Goal: Ask a question: Seek information or help from site administrators or community

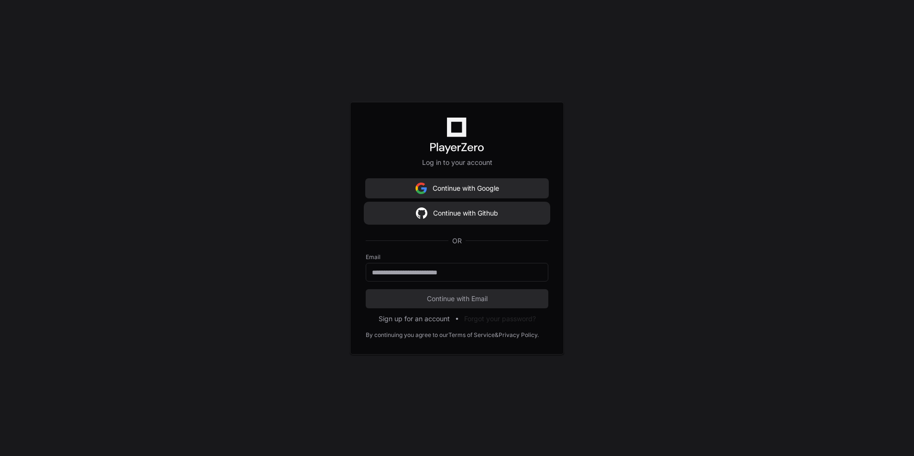
click at [522, 211] on button "Continue with Github" at bounding box center [457, 213] width 183 height 19
click at [501, 211] on button "Continue with Github" at bounding box center [457, 213] width 183 height 19
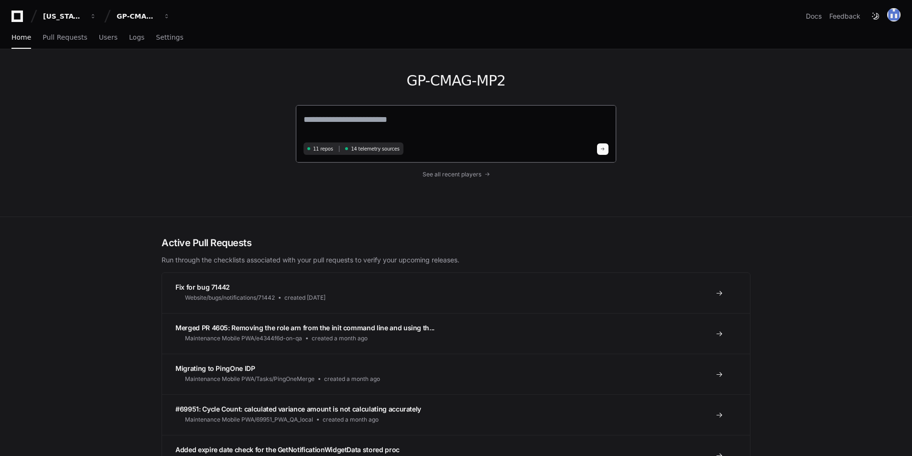
click at [362, 134] on textarea at bounding box center [456, 126] width 305 height 27
click at [467, 174] on span "See all recent players" at bounding box center [452, 175] width 59 height 8
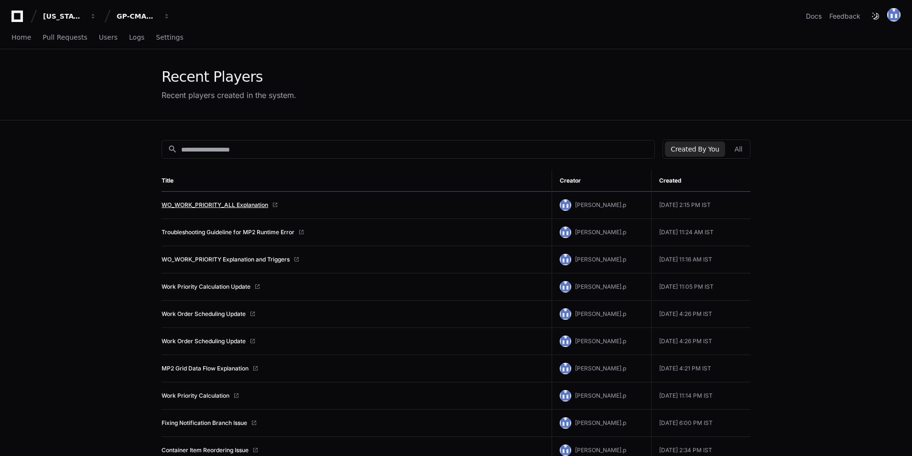
click at [256, 203] on link "WO_WORK_PRIORITY_ALL Explanation" at bounding box center [215, 205] width 107 height 8
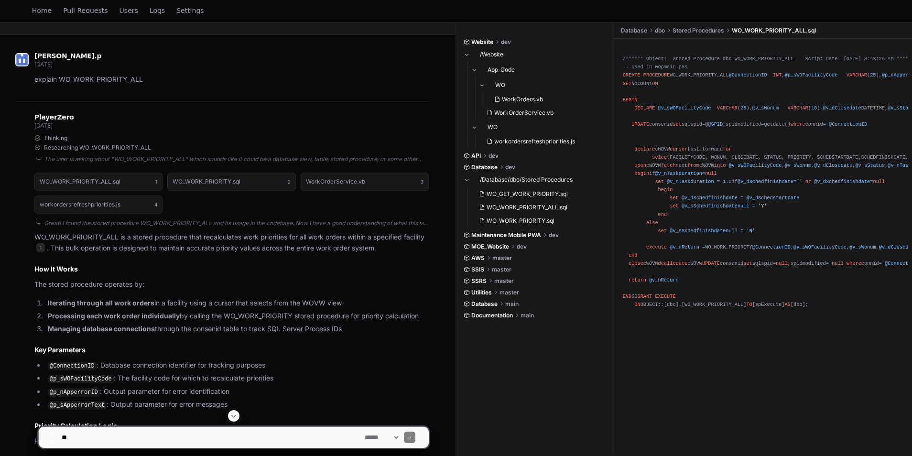
scroll to position [191, 0]
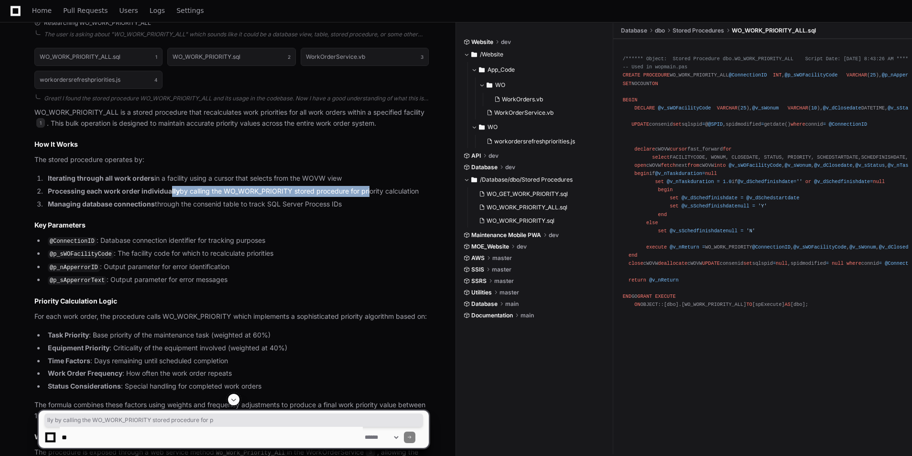
drag, startPoint x: 171, startPoint y: 192, endPoint x: 369, endPoint y: 191, distance: 197.5
click at [369, 191] on li "Processing each work order individually by calling the WO_WORK_PRIORITY stored …" at bounding box center [237, 191] width 384 height 11
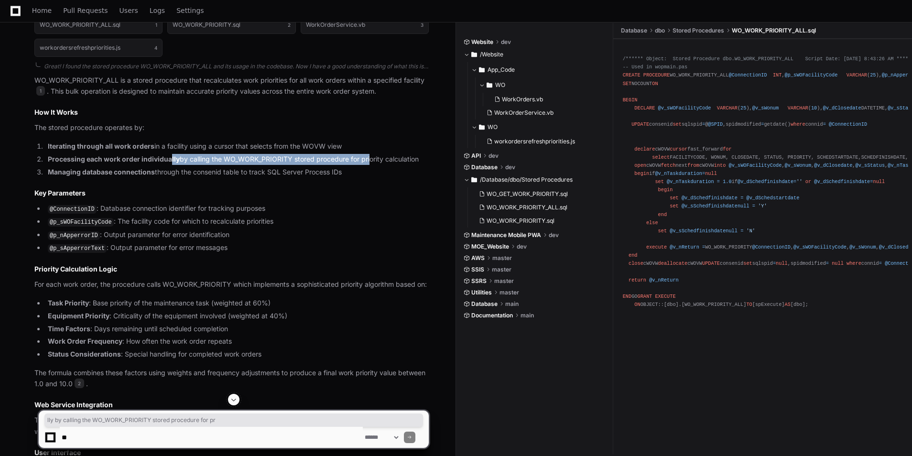
scroll to position [239, 0]
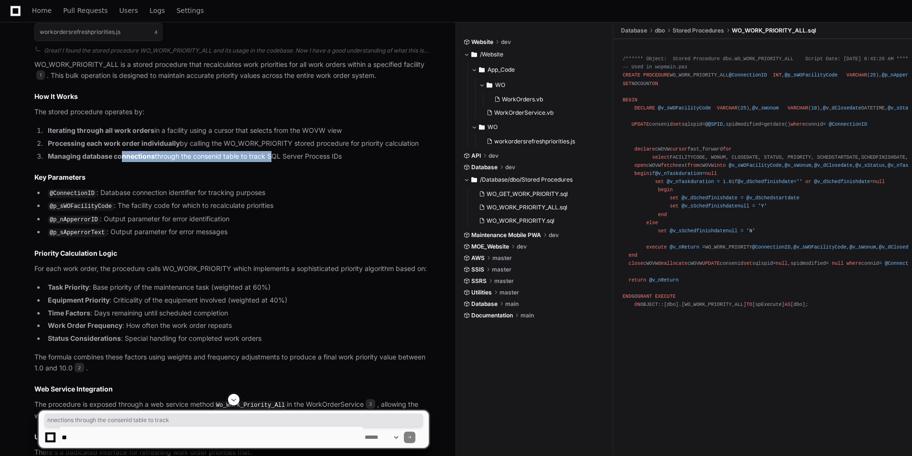
drag, startPoint x: 129, startPoint y: 151, endPoint x: 271, endPoint y: 155, distance: 142.1
click at [271, 155] on li "Managing database connections through the consenid table to track SQL Server Pr…" at bounding box center [237, 156] width 384 height 11
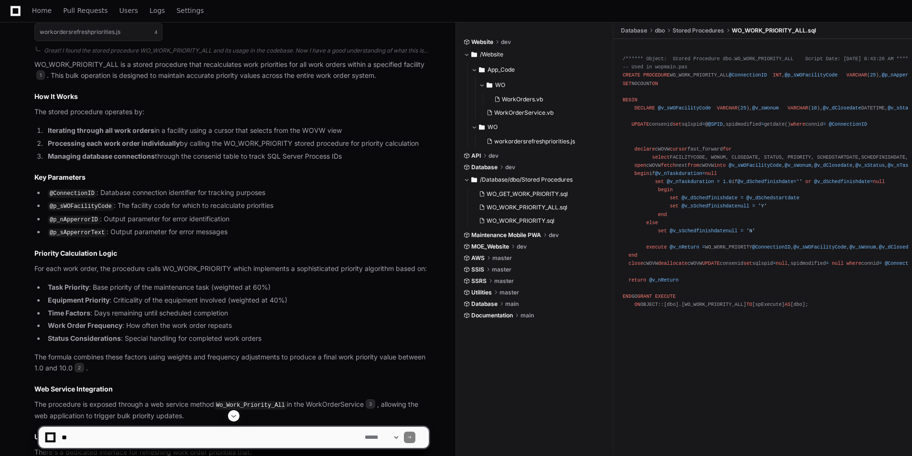
drag, startPoint x: 271, startPoint y: 155, endPoint x: 314, endPoint y: 213, distance: 71.7
click at [314, 214] on li "@p_nApperrorID : Output parameter for error identification" at bounding box center [237, 219] width 384 height 11
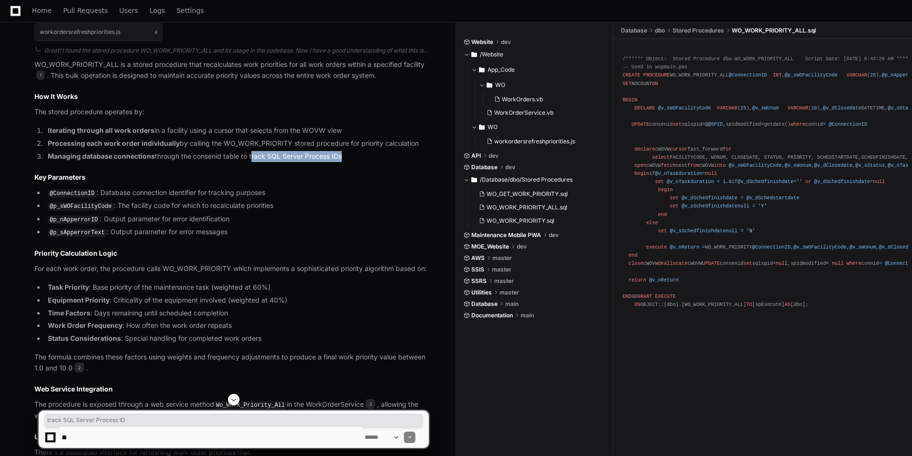
drag, startPoint x: 251, startPoint y: 158, endPoint x: 341, endPoint y: 160, distance: 89.4
click at [341, 160] on li "Managing database connections through the consenid table to track SQL Server Pr…" at bounding box center [237, 156] width 384 height 11
drag, startPoint x: 341, startPoint y: 160, endPoint x: 332, endPoint y: 203, distance: 44.0
click at [332, 202] on li "@p_sWOFacilityCode : The facility code for which to recalculate priorities" at bounding box center [237, 205] width 384 height 11
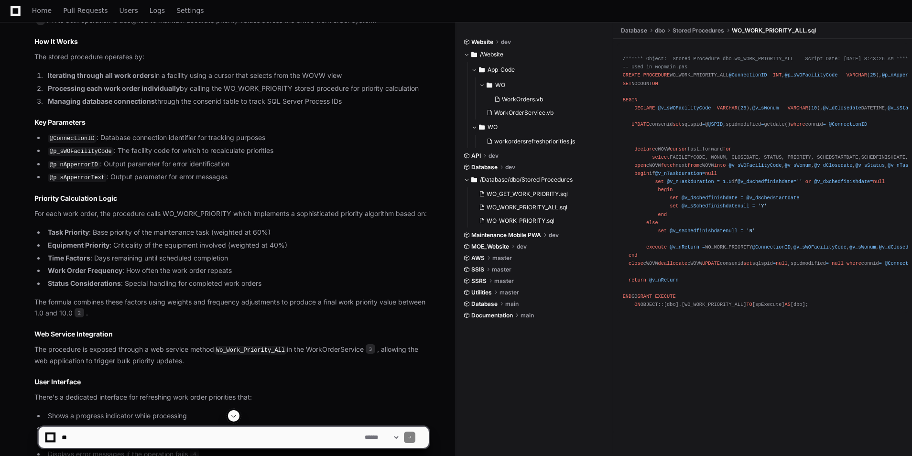
scroll to position [335, 0]
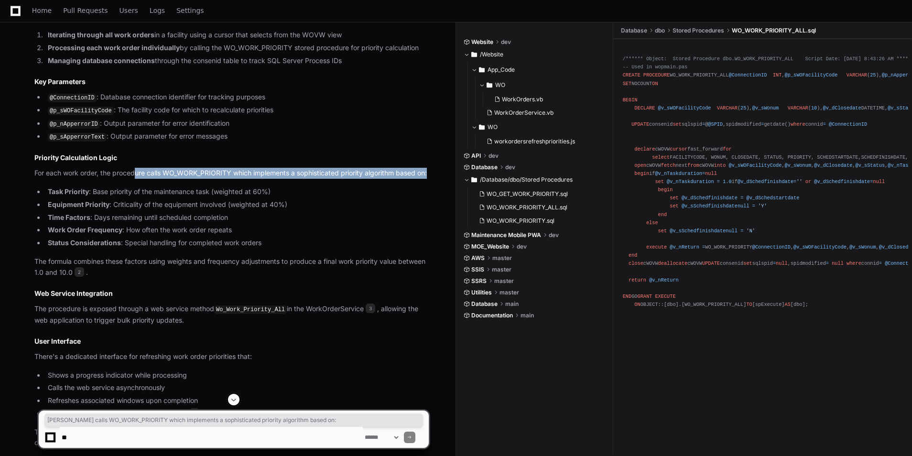
drag, startPoint x: 150, startPoint y: 171, endPoint x: 285, endPoint y: 182, distance: 135.8
click at [285, 179] on p "For each work order, the procedure calls WO_WORK_PRIORITY which implements a so…" at bounding box center [231, 173] width 394 height 11
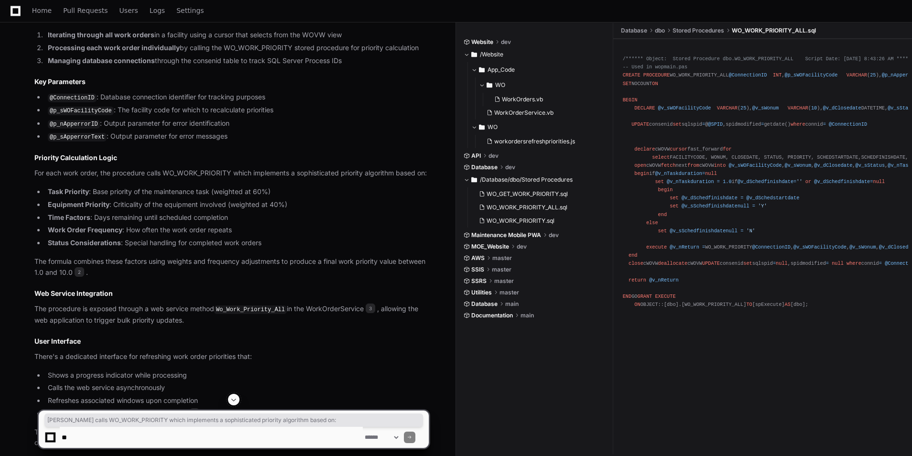
drag, startPoint x: 285, startPoint y: 182, endPoint x: 329, endPoint y: 213, distance: 54.0
click at [329, 210] on li "Equipment Priority : Criticality of the equipment involved (weighted at 40%)" at bounding box center [237, 204] width 384 height 11
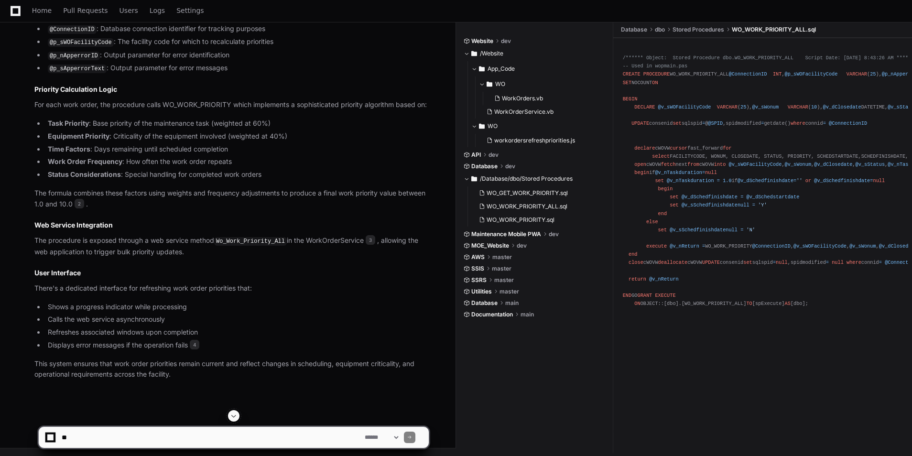
scroll to position [412, 0]
click at [148, 444] on textarea at bounding box center [211, 437] width 303 height 21
type textarea "**********"
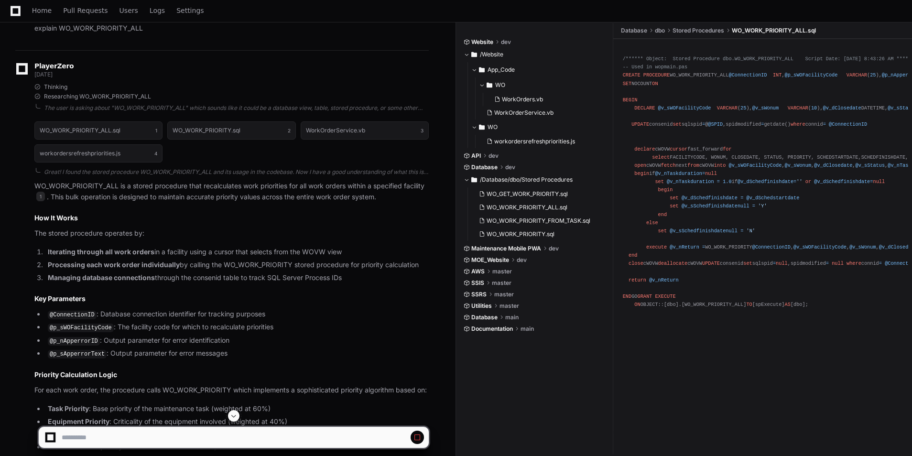
scroll to position [24, 0]
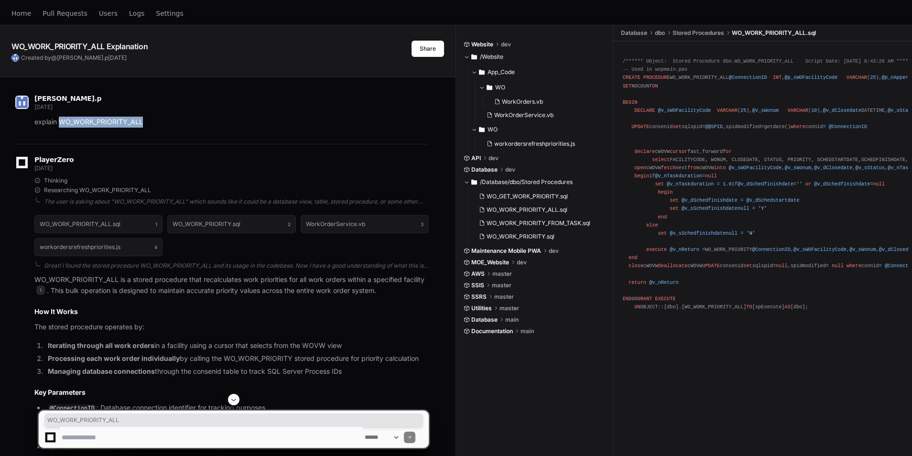
drag, startPoint x: 61, startPoint y: 120, endPoint x: 146, endPoint y: 121, distance: 85.1
click at [146, 121] on p "explain WO_WORK_PRIORITY_ALL" at bounding box center [231, 122] width 394 height 11
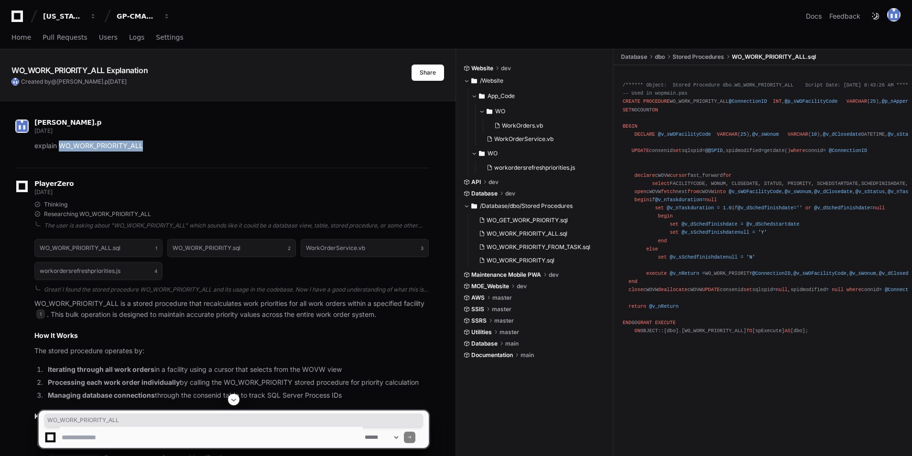
click at [112, 148] on p "explain WO_WORK_PRIORITY_ALL" at bounding box center [231, 146] width 394 height 11
copy p "WO_WORK_PRIORITY_ALL"
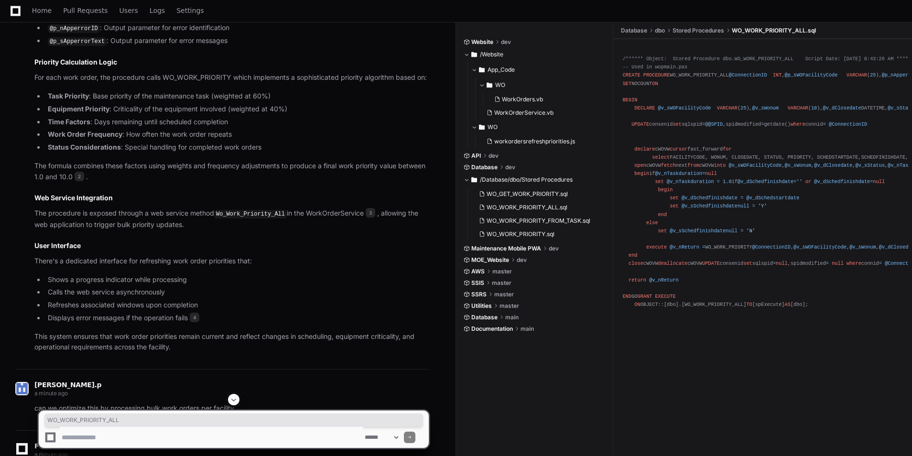
click at [234, 398] on span at bounding box center [234, 400] width 8 height 8
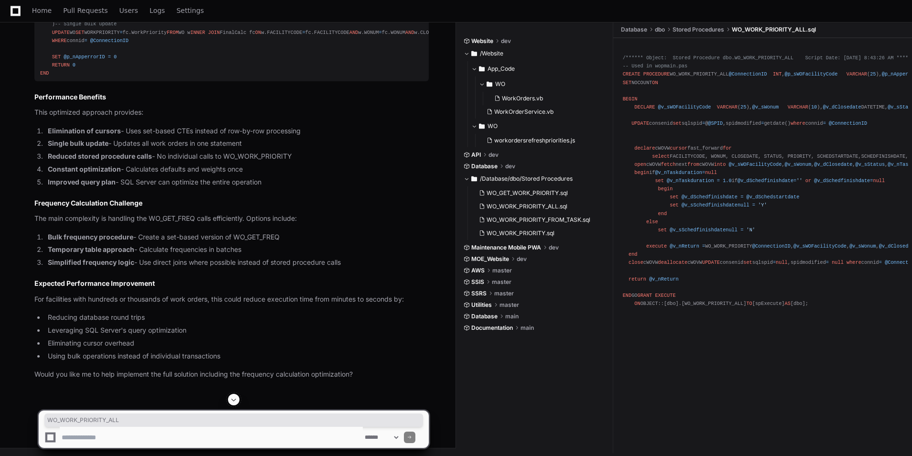
scroll to position [1810, 0]
drag, startPoint x: 172, startPoint y: 170, endPoint x: 246, endPoint y: 172, distance: 74.6
click at [246, 172] on li "Constant optimization - Calculates defaults and weights once" at bounding box center [237, 169] width 384 height 11
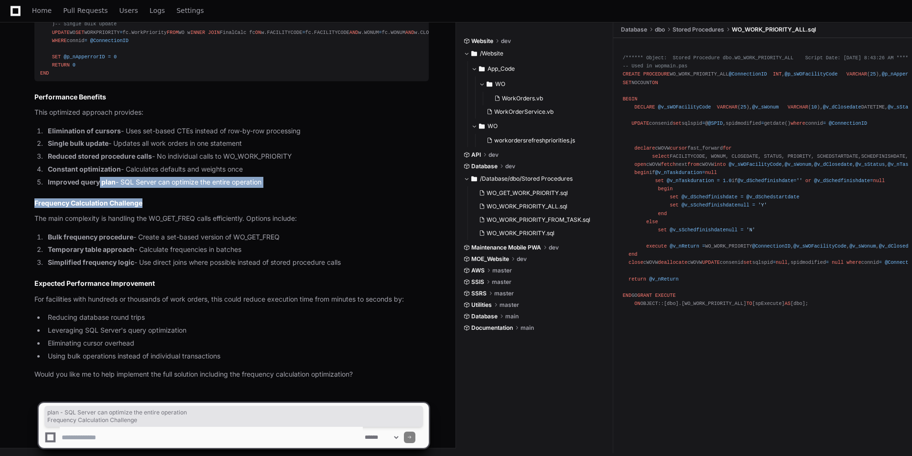
drag, startPoint x: 103, startPoint y: 181, endPoint x: 283, endPoint y: 191, distance: 180.1
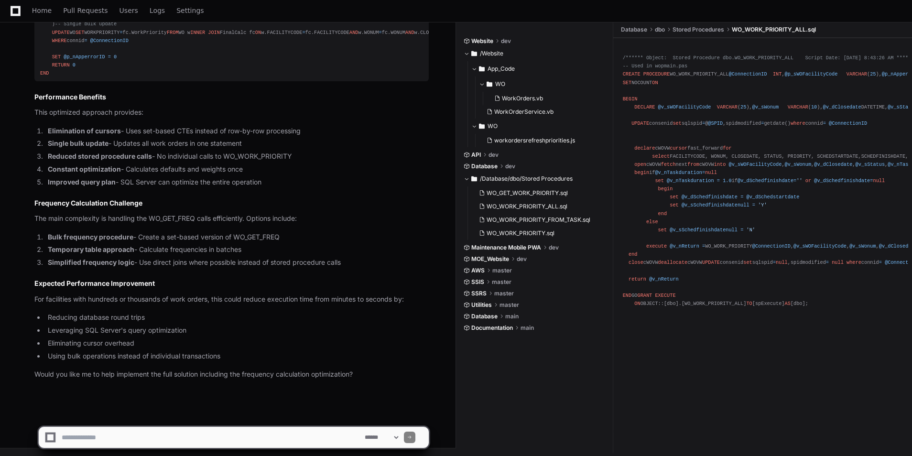
drag, startPoint x: 283, startPoint y: 191, endPoint x: 221, endPoint y: 213, distance: 65.2
click at [221, 213] on p "The main complexity is handling the WO_GET_FREQ calls efficiently. Options incl…" at bounding box center [231, 218] width 394 height 11
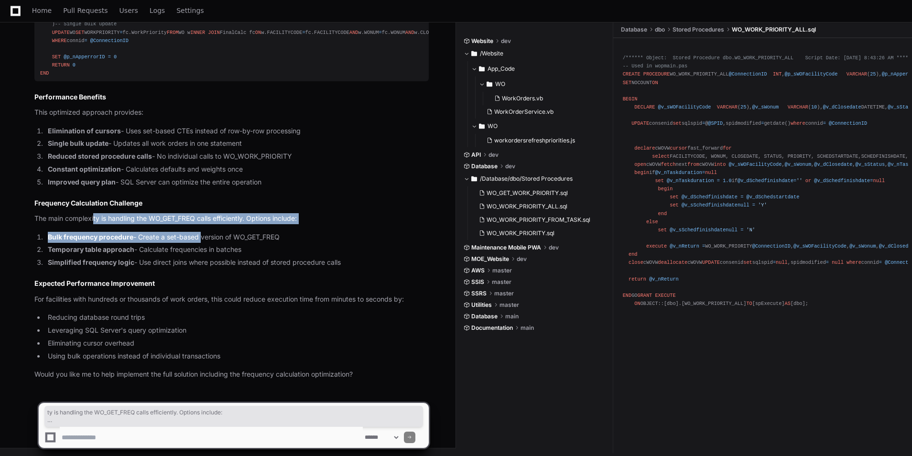
drag, startPoint x: 94, startPoint y: 216, endPoint x: 199, endPoint y: 227, distance: 105.3
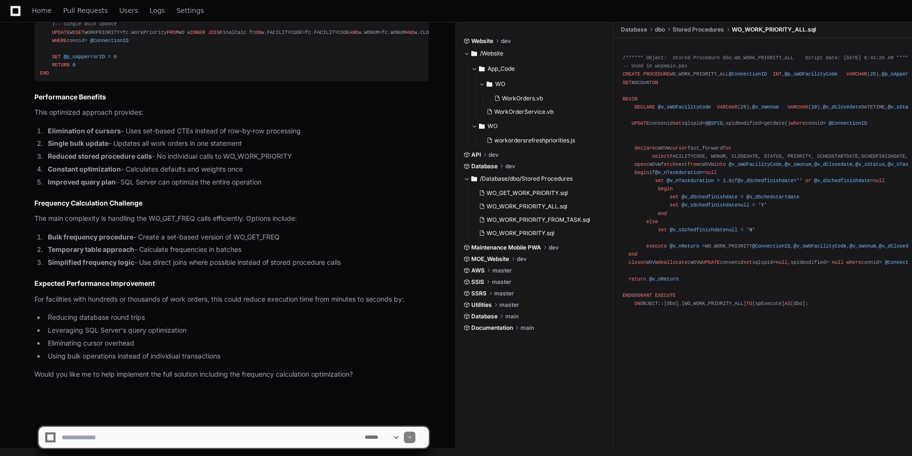
drag, startPoint x: 199, startPoint y: 227, endPoint x: 252, endPoint y: 268, distance: 67.5
click at [252, 268] on li "Simplified frequency logic - Use direct joins where possible instead of stored …" at bounding box center [237, 262] width 384 height 11
click at [124, 447] on textarea at bounding box center [211, 437] width 303 height 21
type textarea "*"
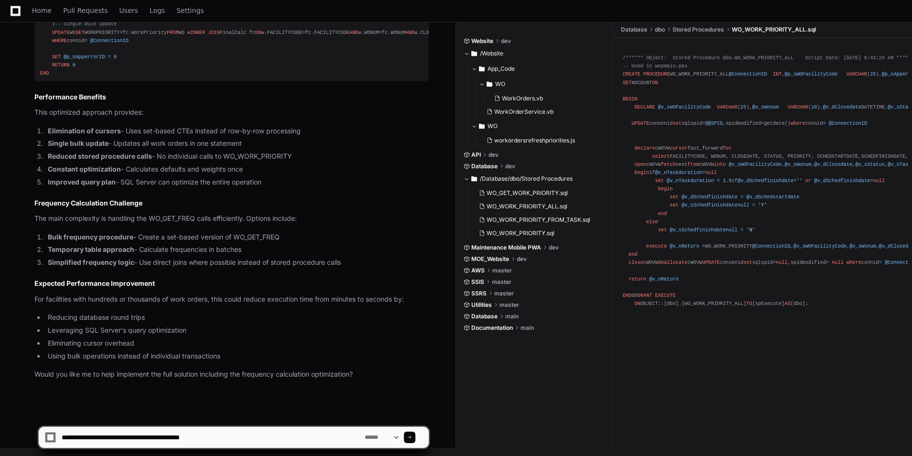
click at [185, 438] on textarea at bounding box center [211, 437] width 303 height 21
type textarea "**********"
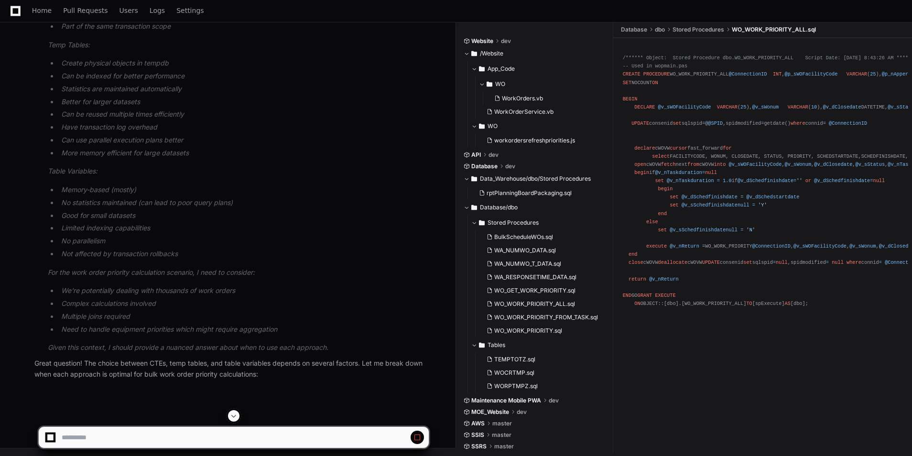
scroll to position [2288, 0]
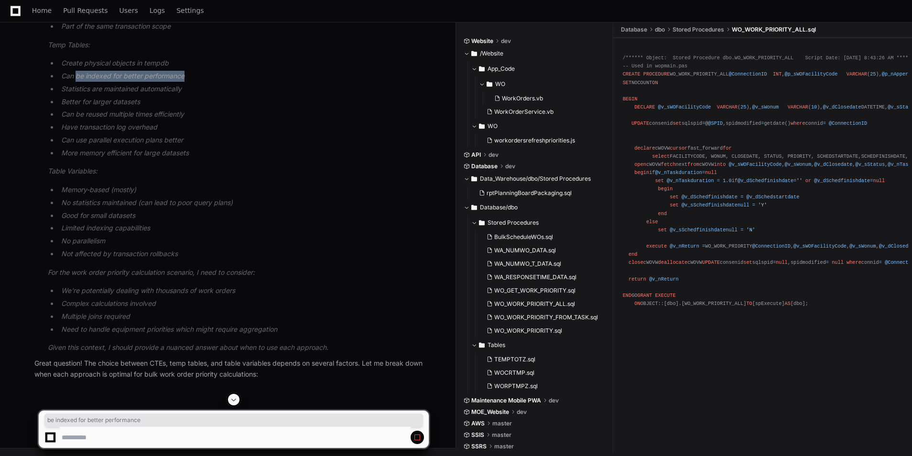
drag, startPoint x: 77, startPoint y: 236, endPoint x: 184, endPoint y: 234, distance: 106.2
click at [184, 82] on li "Can be indexed for better performance" at bounding box center [243, 76] width 371 height 11
drag, startPoint x: 111, startPoint y: 244, endPoint x: 148, endPoint y: 249, distance: 37.1
click at [148, 95] on li "Statistics are maintained automatically" at bounding box center [243, 89] width 371 height 11
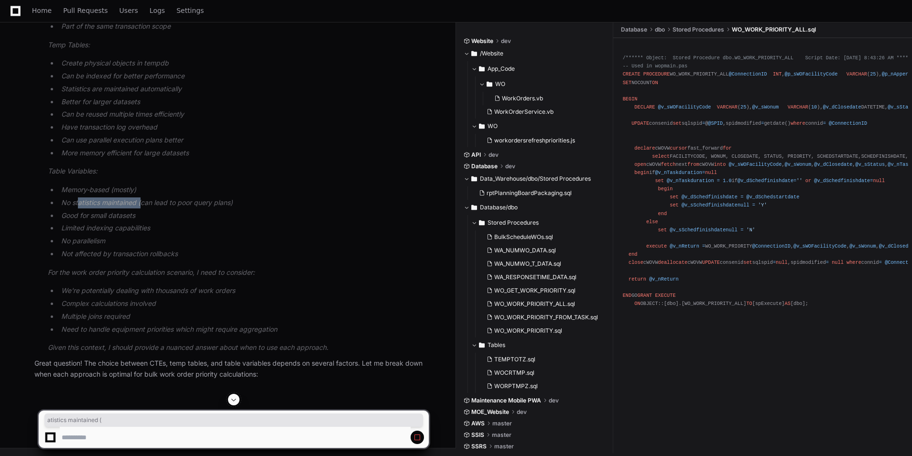
drag, startPoint x: 78, startPoint y: 262, endPoint x: 143, endPoint y: 264, distance: 65.1
click at [143, 208] on li "No statistics maintained (can lead to poor query plans)" at bounding box center [243, 202] width 371 height 11
drag, startPoint x: 143, startPoint y: 264, endPoint x: 166, endPoint y: 126, distance: 140.1
click at [166, 69] on li "Create physical objects in tempdb" at bounding box center [243, 63] width 371 height 11
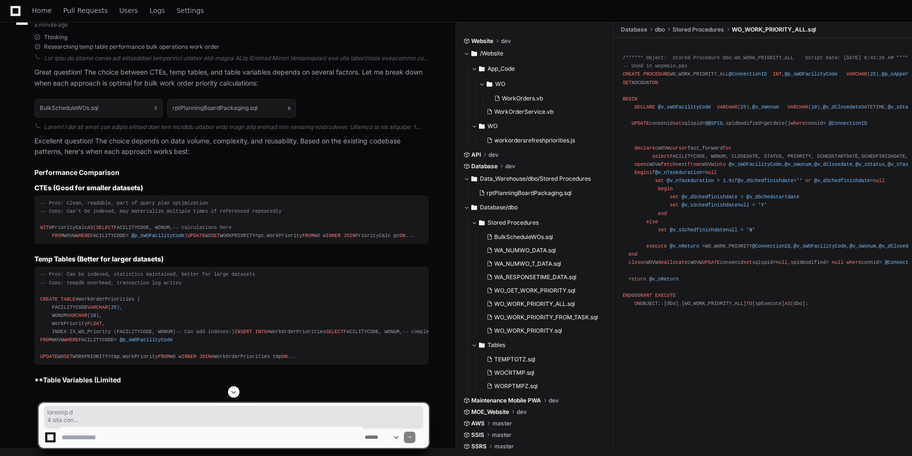
scroll to position [2113, 0]
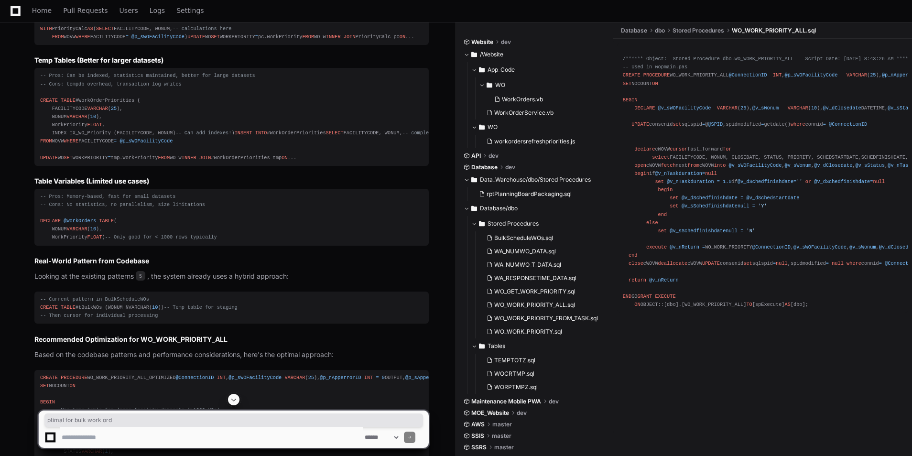
drag, startPoint x: 112, startPoint y: 239, endPoint x: 191, endPoint y: 239, distance: 78.4
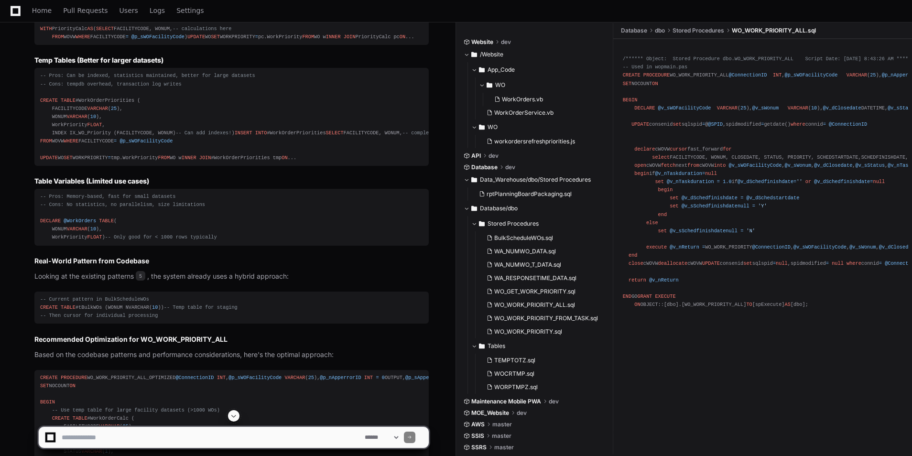
drag, startPoint x: 191, startPoint y: 239, endPoint x: 309, endPoint y: 246, distance: 118.3
click at [309, 246] on div "PlayerZero a minute ago Thinking Researching temp table performance bulk operat…" at bounding box center [222, 239] width 414 height 874
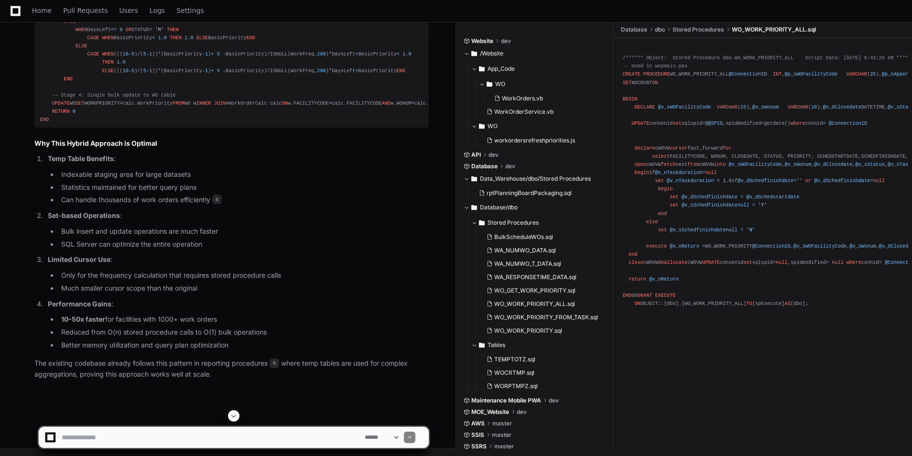
scroll to position [3657, 0]
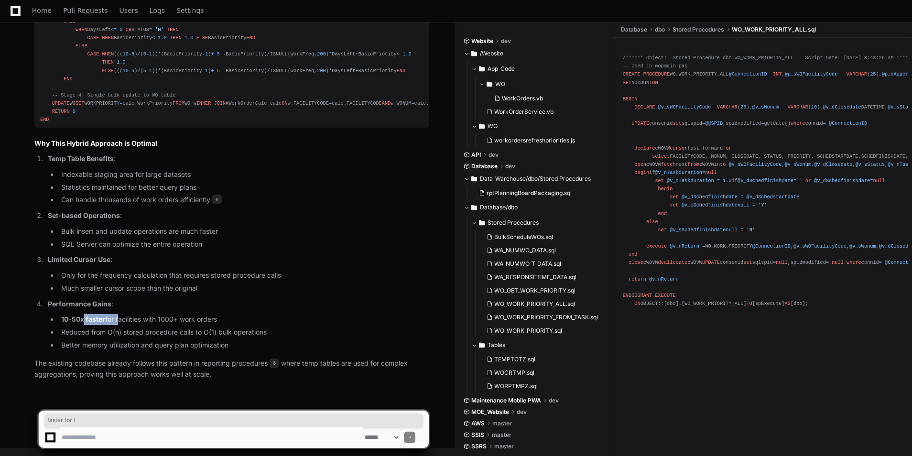
drag, startPoint x: 84, startPoint y: 323, endPoint x: 119, endPoint y: 320, distance: 35.5
click at [119, 320] on li "10-50x faster for facilities with 1000+ work orders" at bounding box center [243, 319] width 371 height 11
click at [350, 244] on li "SQL Server can optimize the entire operation" at bounding box center [243, 244] width 371 height 11
drag, startPoint x: 93, startPoint y: 173, endPoint x: 190, endPoint y: 177, distance: 97.6
click at [190, 177] on li "Indexable staging area for large datasets" at bounding box center [243, 174] width 371 height 11
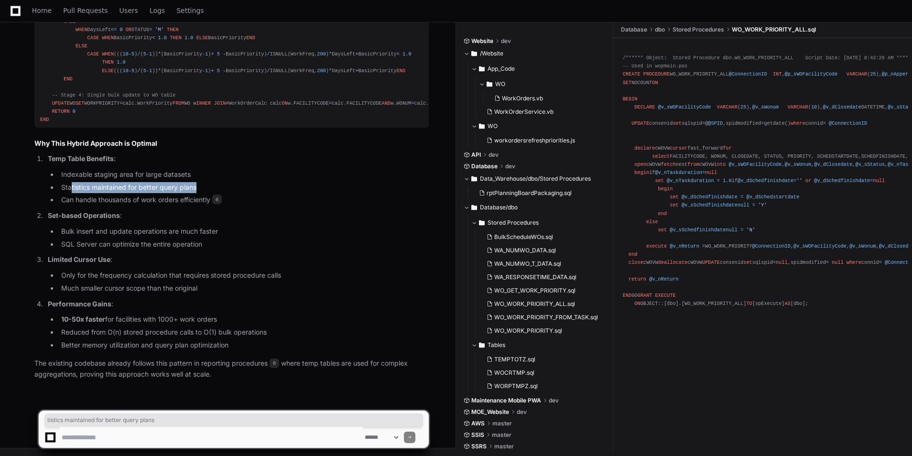
drag, startPoint x: 96, startPoint y: 187, endPoint x: 212, endPoint y: 189, distance: 116.7
click at [212, 189] on li "Statistics maintained for better query plans" at bounding box center [243, 187] width 371 height 11
drag, startPoint x: 212, startPoint y: 189, endPoint x: 137, endPoint y: 210, distance: 78.1
click at [137, 210] on p "Set-based Operations :" at bounding box center [238, 215] width 381 height 11
drag, startPoint x: 119, startPoint y: 202, endPoint x: 207, endPoint y: 200, distance: 88.0
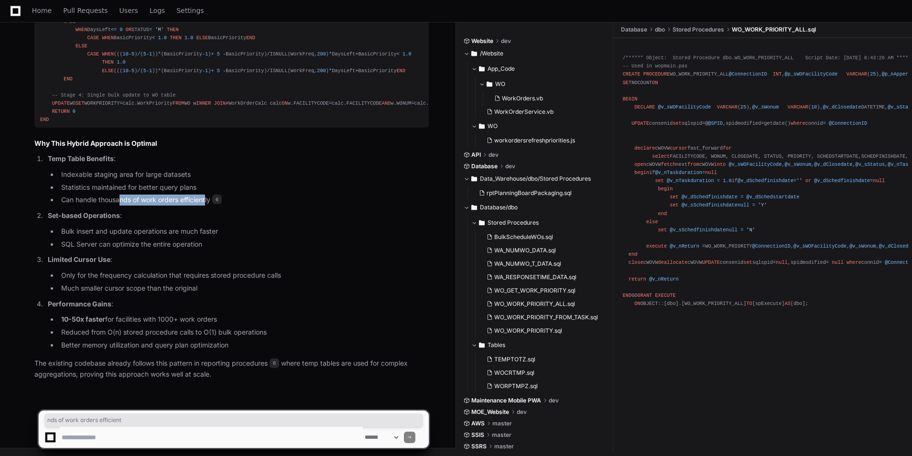
click at [207, 200] on li "Can handle thousands of work orders efficiently 6" at bounding box center [243, 200] width 371 height 11
drag, startPoint x: 207, startPoint y: 200, endPoint x: 173, endPoint y: 225, distance: 42.2
click at [173, 225] on li "Set-based Operations : Bulk insert and update operations are much faster SQL Se…" at bounding box center [237, 229] width 384 height 39
drag, startPoint x: 152, startPoint y: 202, endPoint x: 206, endPoint y: 202, distance: 53.5
click at [206, 202] on li "Can handle thousands of work orders efficiently 6" at bounding box center [243, 200] width 371 height 11
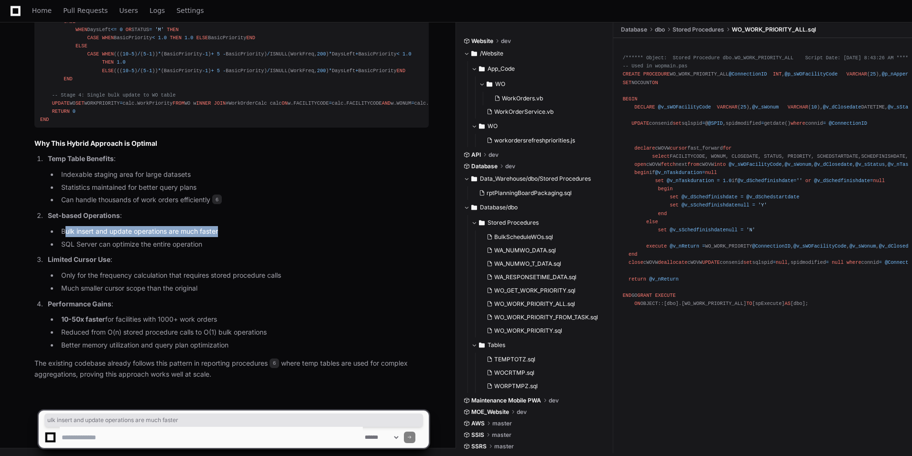
drag, startPoint x: 77, startPoint y: 231, endPoint x: 223, endPoint y: 230, distance: 145.8
click at [223, 230] on li "Bulk insert and update operations are much faster" at bounding box center [243, 231] width 371 height 11
drag, startPoint x: 109, startPoint y: 244, endPoint x: 216, endPoint y: 244, distance: 106.6
click at [216, 244] on li "SQL Server can optimize the entire operation" at bounding box center [243, 244] width 371 height 11
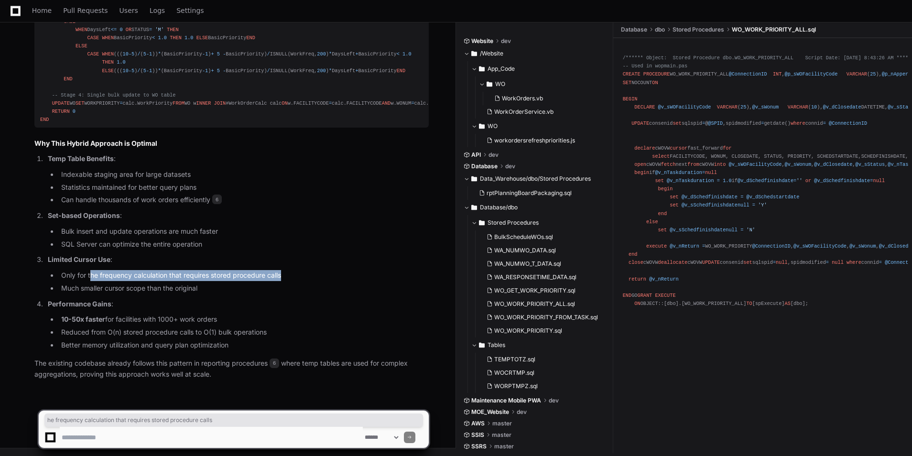
drag, startPoint x: 89, startPoint y: 276, endPoint x: 292, endPoint y: 272, distance: 202.8
click at [292, 272] on li "Only for the frequency calculation that requires stored procedure calls" at bounding box center [243, 275] width 371 height 11
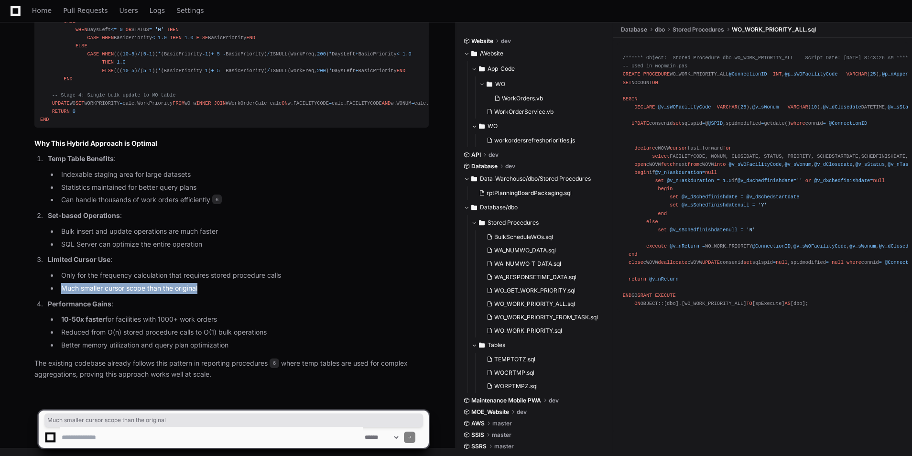
drag, startPoint x: 59, startPoint y: 284, endPoint x: 208, endPoint y: 285, distance: 149.2
click at [208, 285] on li "Much smaller cursor scope than the original" at bounding box center [243, 288] width 371 height 11
drag, startPoint x: 208, startPoint y: 285, endPoint x: 275, endPoint y: 308, distance: 71.2
click at [275, 308] on p "Performance Gains :" at bounding box center [238, 304] width 381 height 11
drag, startPoint x: 47, startPoint y: 301, endPoint x: 148, endPoint y: 307, distance: 101.1
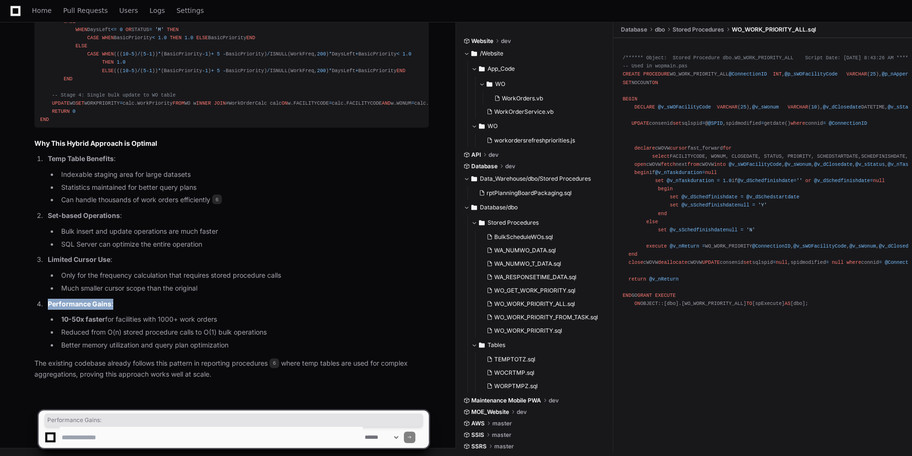
click at [148, 307] on p "Performance Gains :" at bounding box center [238, 304] width 381 height 11
drag, startPoint x: 123, startPoint y: 319, endPoint x: 227, endPoint y: 318, distance: 104.2
click at [227, 318] on li "10-50x faster for facilities with 1000+ work orders" at bounding box center [243, 319] width 371 height 11
click at [131, 445] on textarea at bounding box center [211, 437] width 303 height 21
type textarea "**********"
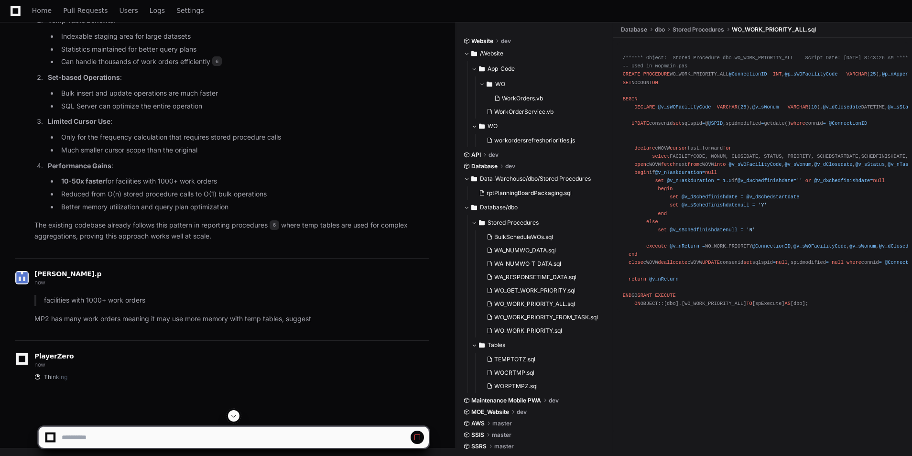
scroll to position [3466, 0]
click at [233, 415] on span at bounding box center [234, 416] width 8 height 8
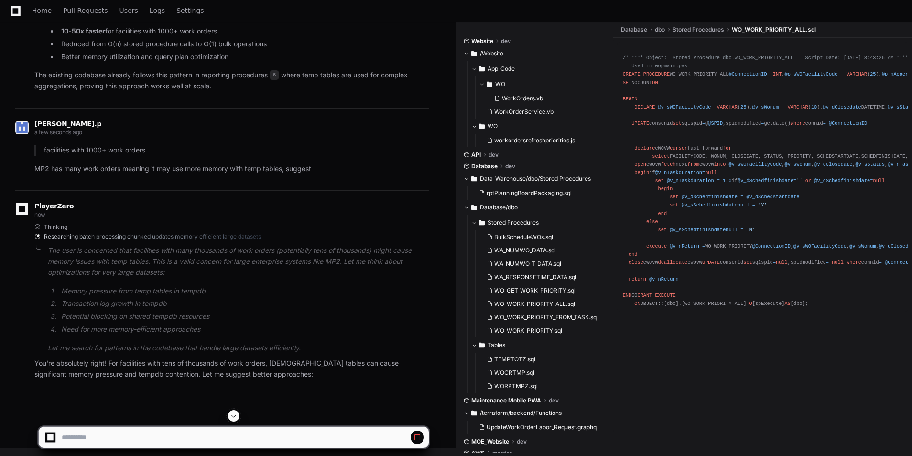
scroll to position [3945, 0]
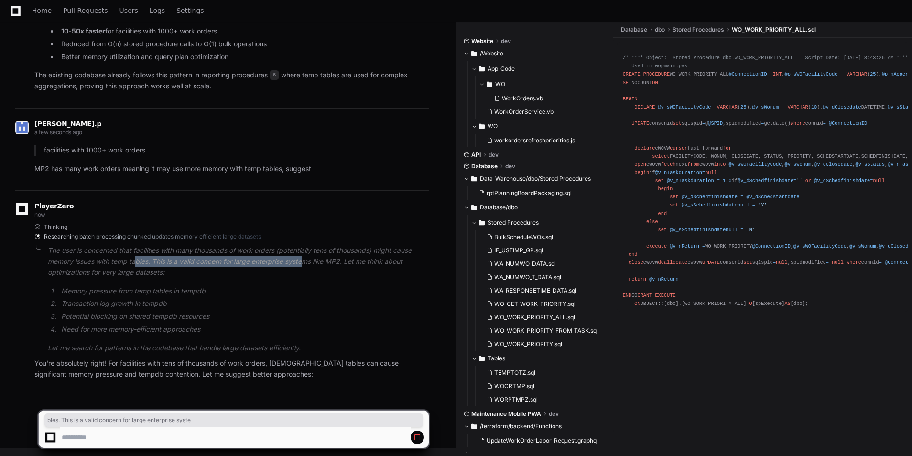
drag, startPoint x: 138, startPoint y: 261, endPoint x: 307, endPoint y: 262, distance: 168.8
click at [307, 262] on p "The user is concerned that facilities with many thousands of work orders (poten…" at bounding box center [238, 261] width 381 height 33
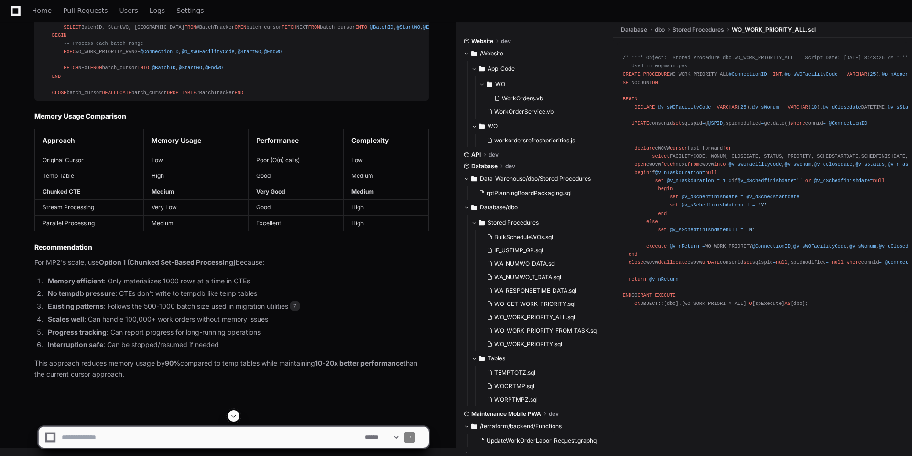
scroll to position [6121, 0]
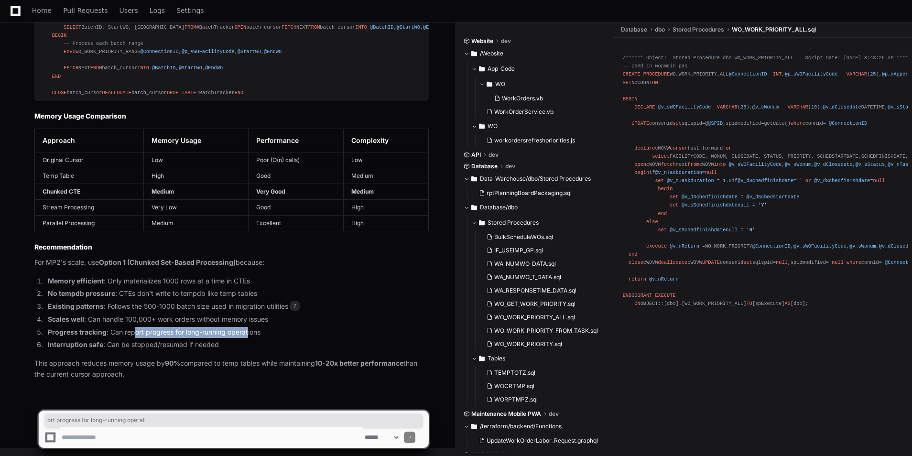
drag, startPoint x: 134, startPoint y: 331, endPoint x: 250, endPoint y: 327, distance: 115.8
click at [250, 327] on li "Progress tracking : Can report progress for long-running operations" at bounding box center [237, 332] width 384 height 11
drag, startPoint x: 148, startPoint y: 350, endPoint x: 186, endPoint y: 348, distance: 37.3
click at [186, 348] on li "Interruption safe : Can be stopped/resumed if needed" at bounding box center [237, 344] width 384 height 11
click at [333, 327] on li "Progress tracking : Can report progress for long-running operations" at bounding box center [237, 332] width 384 height 11
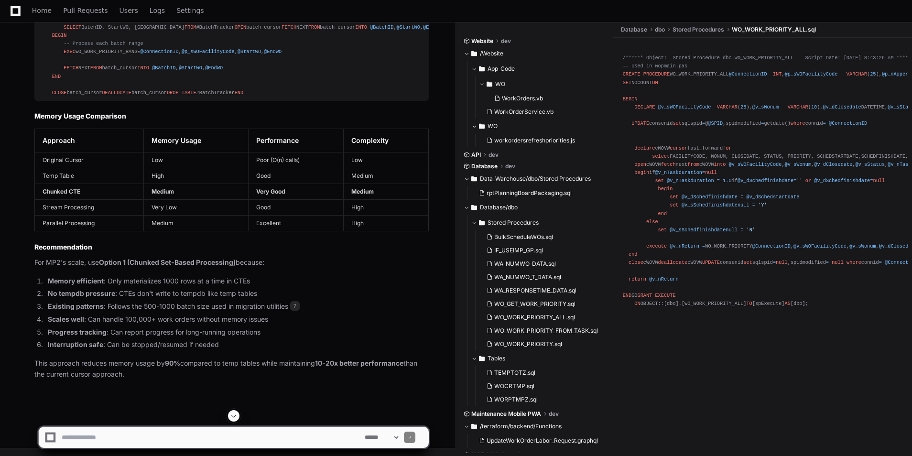
scroll to position [4735, 0]
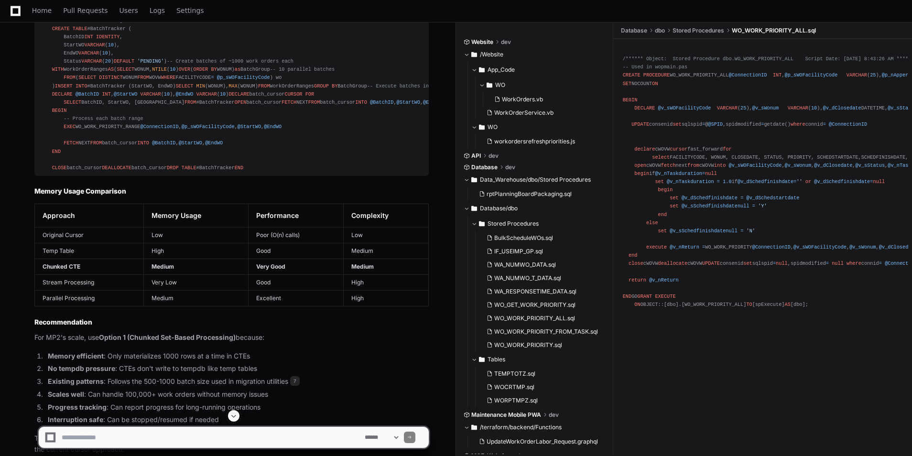
scroll to position [4448, 0]
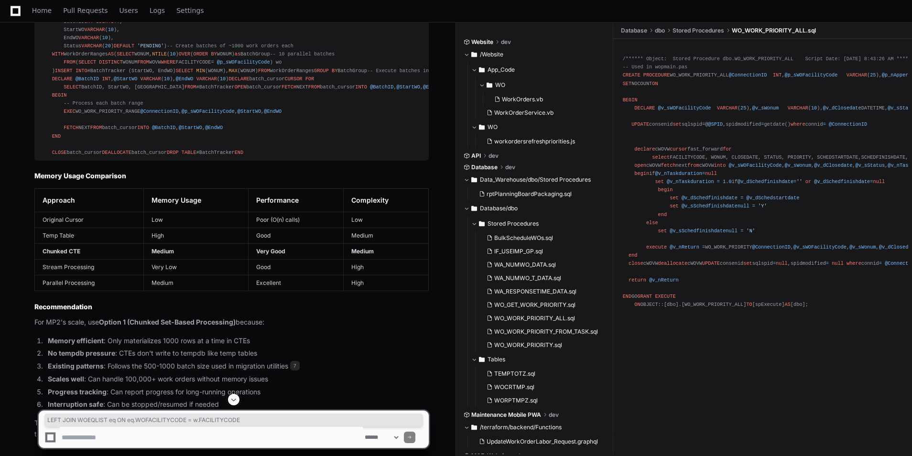
drag, startPoint x: 69, startPoint y: 284, endPoint x: 246, endPoint y: 284, distance: 176.9
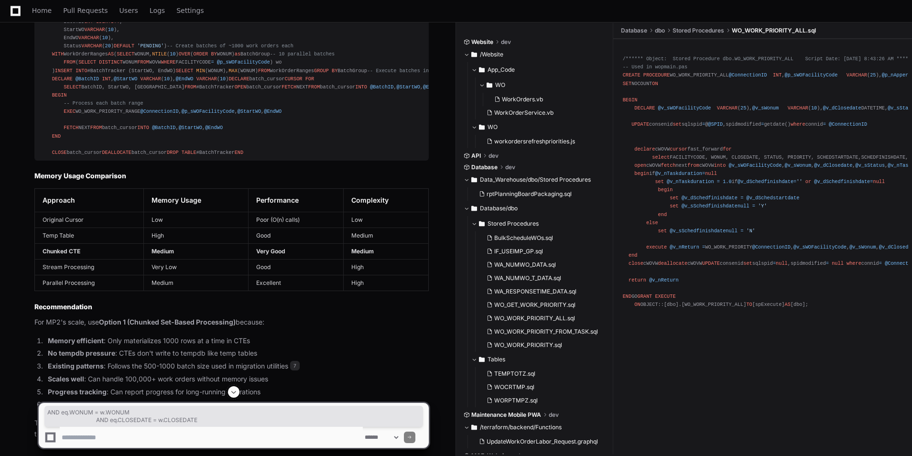
drag, startPoint x: 145, startPoint y: 292, endPoint x: 218, endPoint y: 297, distance: 72.4
drag, startPoint x: 218, startPoint y: 297, endPoint x: 296, endPoint y: 281, distance: 80.5
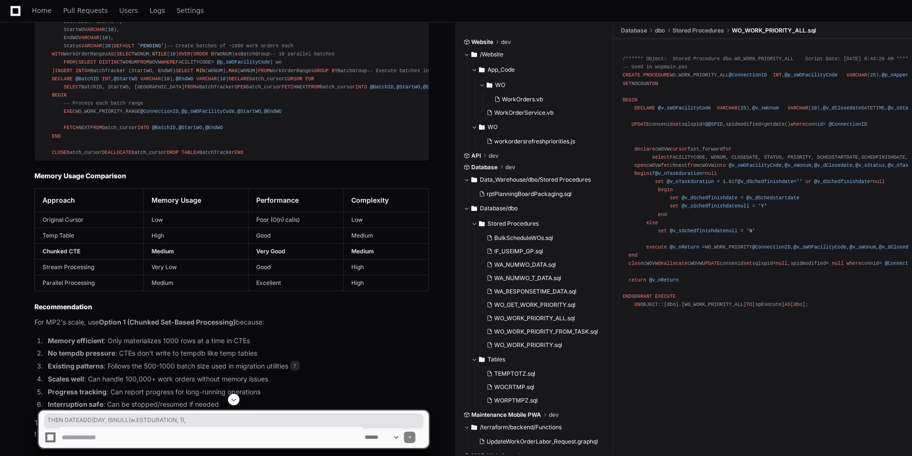
drag, startPoint x: 116, startPoint y: 251, endPoint x: 243, endPoint y: 251, distance: 127.2
drag, startPoint x: 243, startPoint y: 251, endPoint x: 269, endPoint y: 268, distance: 30.6
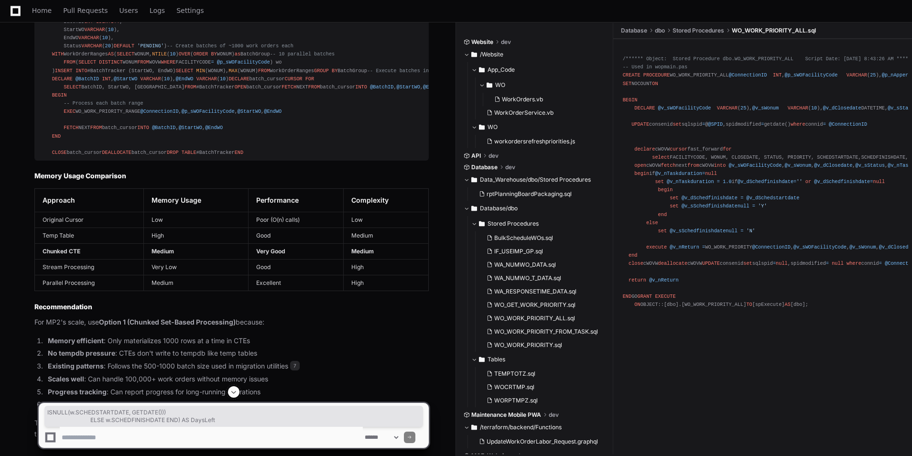
drag, startPoint x: 151, startPoint y: 259, endPoint x: 257, endPoint y: 264, distance: 106.8
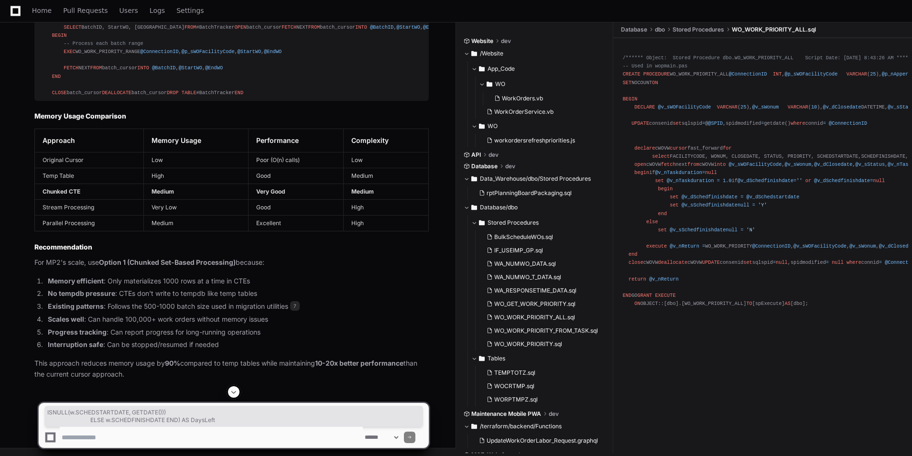
scroll to position [4544, 0]
drag, startPoint x: 59, startPoint y: 255, endPoint x: 163, endPoint y: 275, distance: 105.6
drag, startPoint x: 163, startPoint y: 275, endPoint x: 318, endPoint y: 270, distance: 155.0
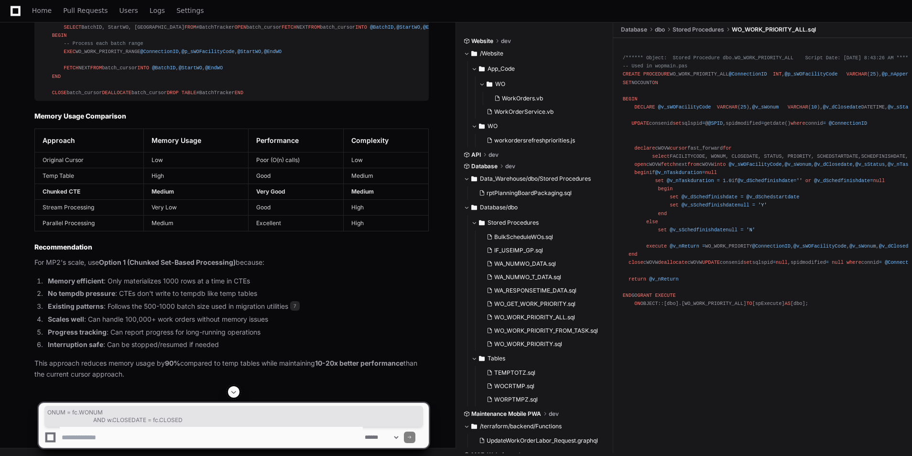
drag, startPoint x: 147, startPoint y: 250, endPoint x: 201, endPoint y: 257, distance: 54.5
drag, startPoint x: 201, startPoint y: 257, endPoint x: 214, endPoint y: 278, distance: 24.7
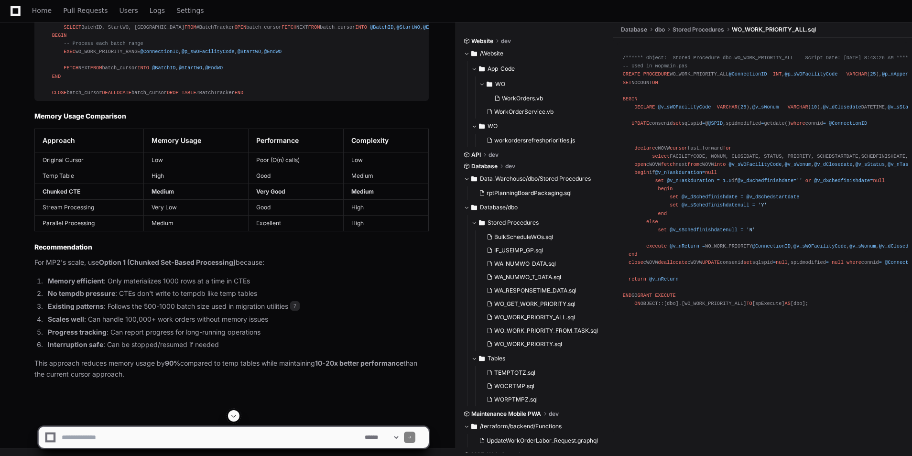
scroll to position [4830, 0]
click at [130, 448] on div "**********" at bounding box center [233, 433] width 391 height 46
click at [138, 443] on textarea at bounding box center [211, 437] width 303 height 21
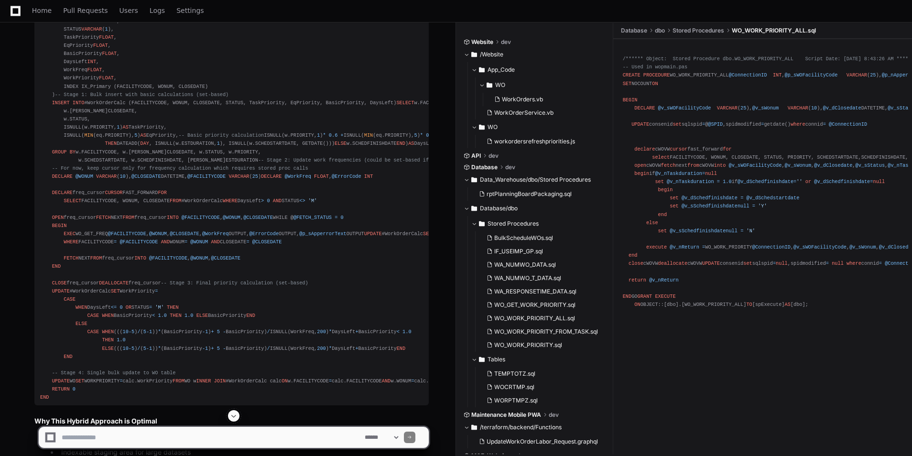
scroll to position [2535, 0]
